Goal: Information Seeking & Learning: Check status

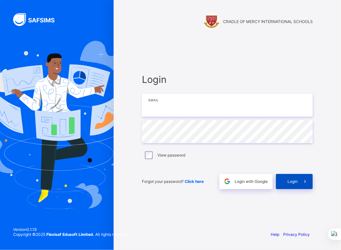
type input "**********"
click at [290, 180] on span "Login" at bounding box center [292, 181] width 10 height 5
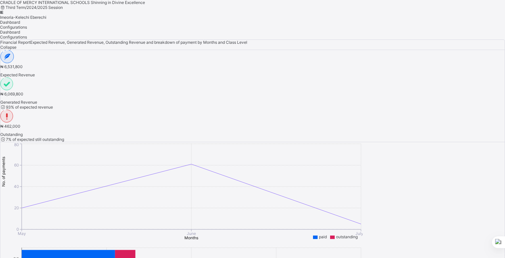
click at [46, 15] on span "Imeoria-Kelechi Eberechi" at bounding box center [23, 17] width 46 height 5
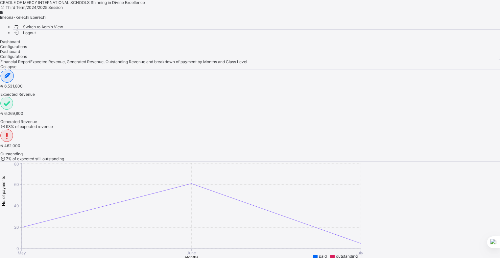
click at [63, 28] on span "Switch to Admin View" at bounding box center [38, 26] width 50 height 7
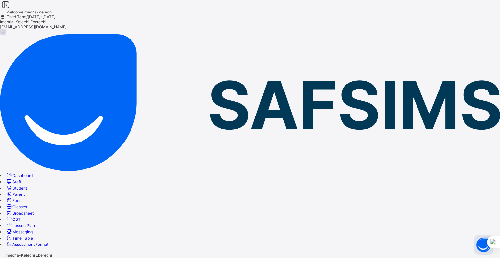
click at [34, 210] on span "Broadsheet" at bounding box center [22, 212] width 21 height 5
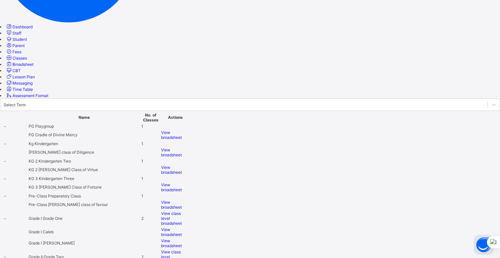
scroll to position [152, 0]
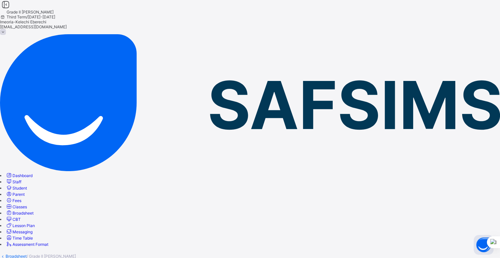
click at [38, 249] on span "Class Arm Broadsheet" at bounding box center [19, 261] width 38 height 5
click at [27, 249] on link "Broadsheet" at bounding box center [16, 255] width 21 height 5
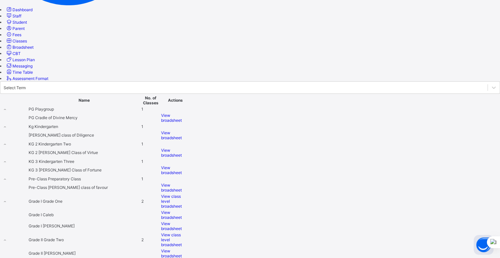
scroll to position [169, 0]
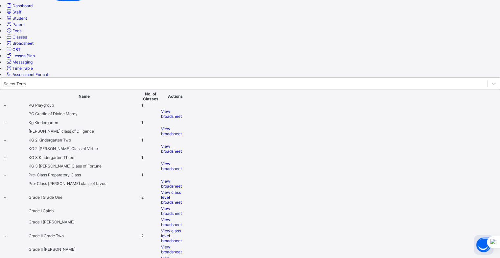
click at [182, 206] on span "View broadsheet" at bounding box center [171, 211] width 21 height 10
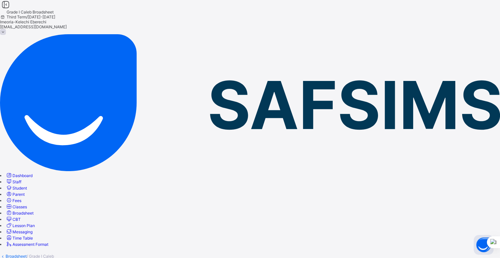
click at [109, 249] on div "Class Arm Broadsheet" at bounding box center [250, 260] width 500 height 5
click at [27, 249] on link "Broadsheet" at bounding box center [16, 255] width 21 height 5
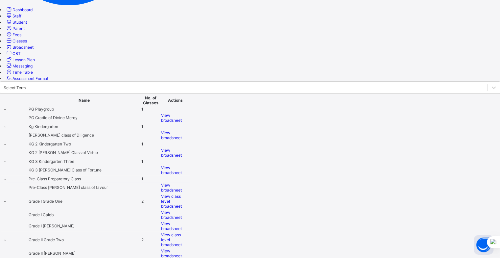
scroll to position [166, 0]
click at [182, 220] on span "View broadsheet" at bounding box center [171, 225] width 21 height 10
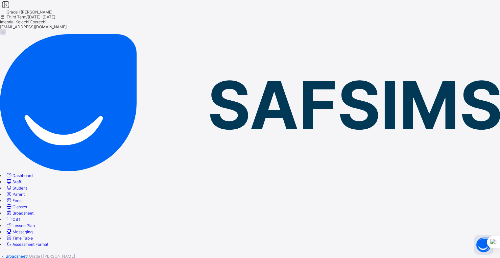
click at [38, 249] on span "Class Arm Broadsheet" at bounding box center [19, 261] width 38 height 5
click at [27, 204] on span "Classes" at bounding box center [19, 206] width 14 height 5
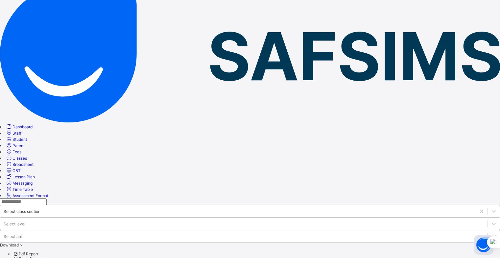
scroll to position [51, 0]
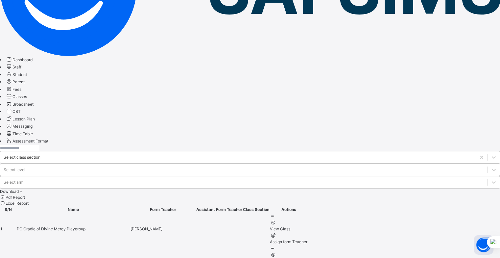
scroll to position [137, 0]
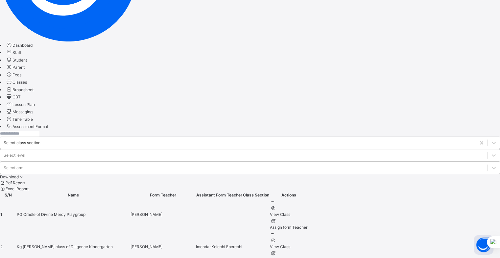
click at [27, 84] on span "Classes" at bounding box center [19, 81] width 14 height 5
click at [33, 92] on span "Broadsheet" at bounding box center [22, 89] width 21 height 5
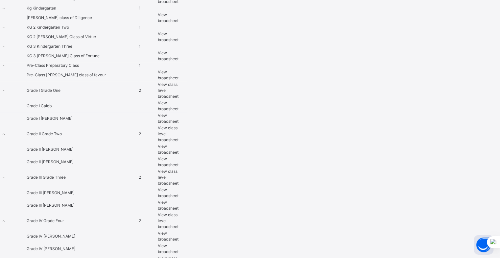
scroll to position [306, 0]
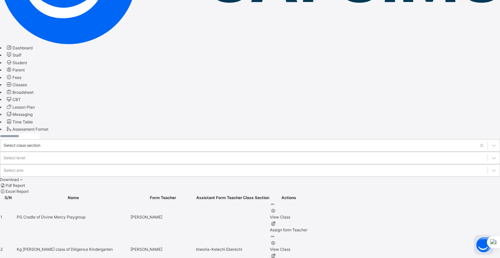
scroll to position [137, 0]
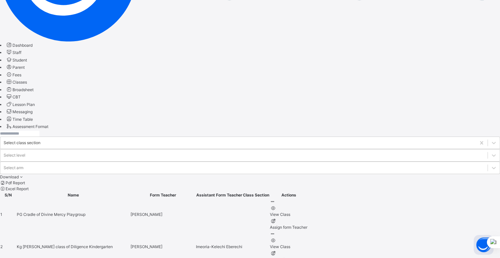
click at [34, 92] on span "Broadsheet" at bounding box center [22, 89] width 21 height 5
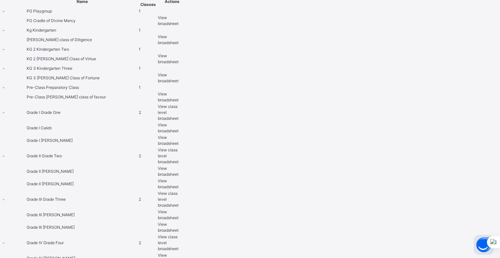
scroll to position [287, 0]
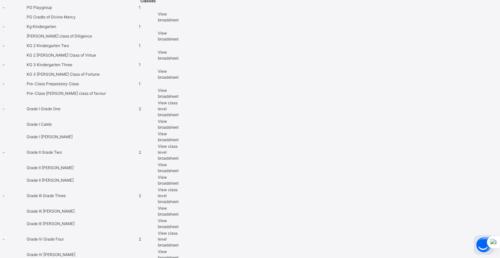
click at [178, 218] on span "View broadsheet" at bounding box center [168, 223] width 21 height 11
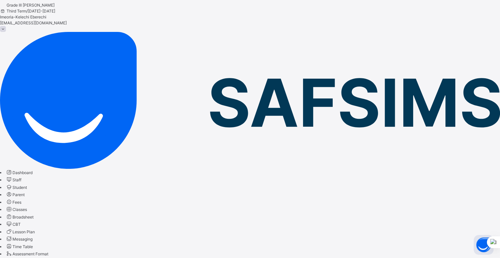
click at [34, 214] on span "Broadsheet" at bounding box center [22, 216] width 21 height 5
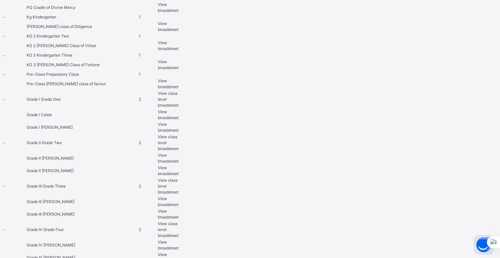
scroll to position [306, 0]
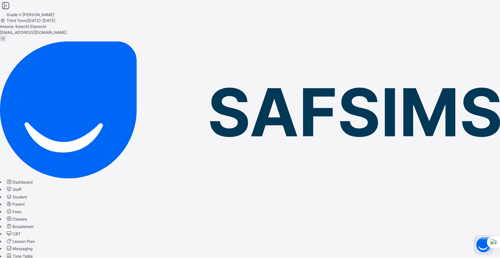
click at [34, 224] on span "Broadsheet" at bounding box center [22, 226] width 21 height 5
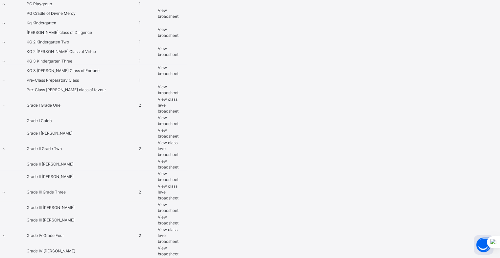
scroll to position [306, 0]
